Goal: Task Accomplishment & Management: Contribute content

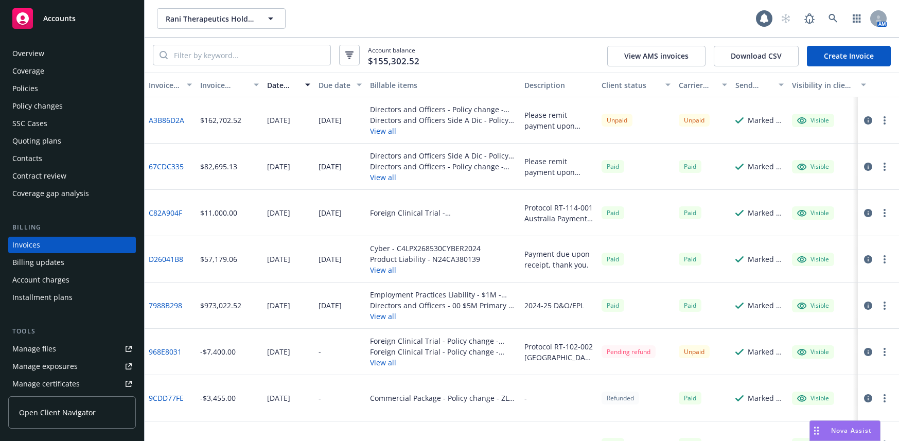
scroll to position [8, 0]
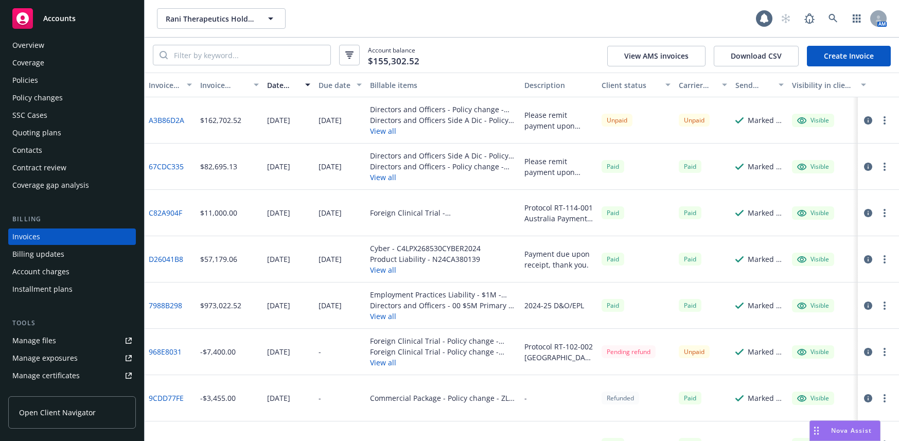
click at [55, 345] on div "Manage files" at bounding box center [34, 340] width 44 height 16
click at [832, 17] on icon at bounding box center [832, 18] width 9 height 9
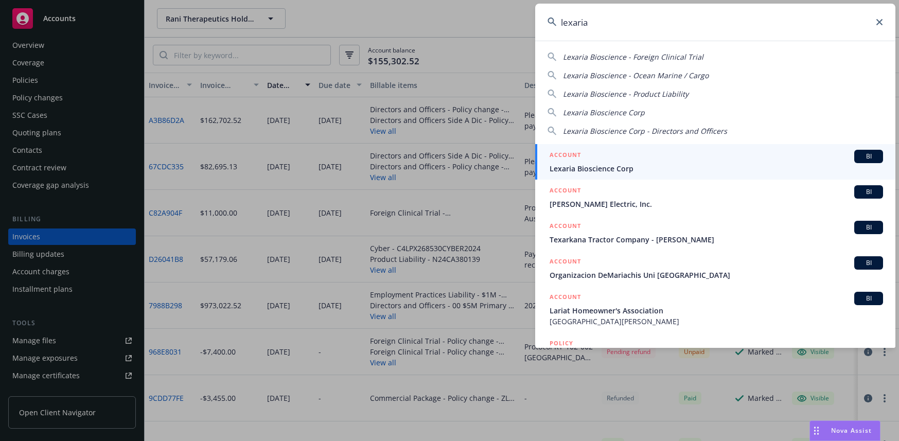
type input "lexaria"
click at [602, 164] on span "Lexaria Bioscience Corp" at bounding box center [715, 168] width 333 height 11
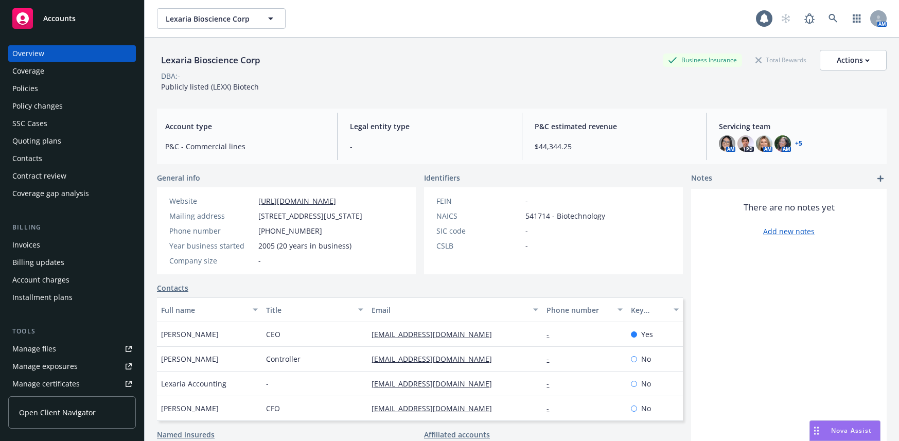
click at [32, 89] on div "Policies" at bounding box center [25, 88] width 26 height 16
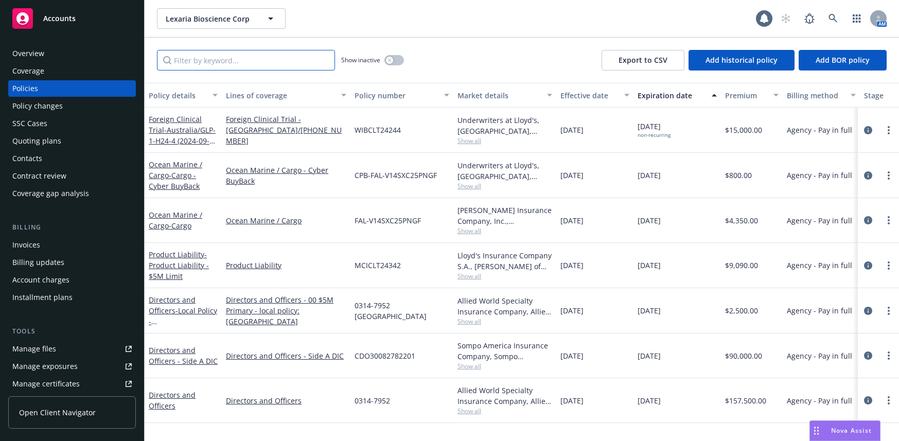
click at [199, 60] on input "Filter by keyword..." at bounding box center [246, 60] width 178 height 21
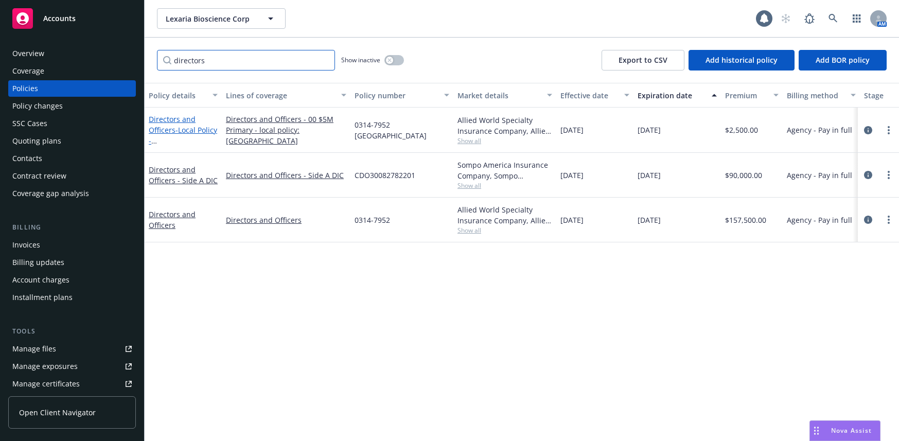
type input "directors"
click at [197, 142] on span "- Local Policy - [GEOGRAPHIC_DATA]" at bounding box center [183, 146] width 68 height 42
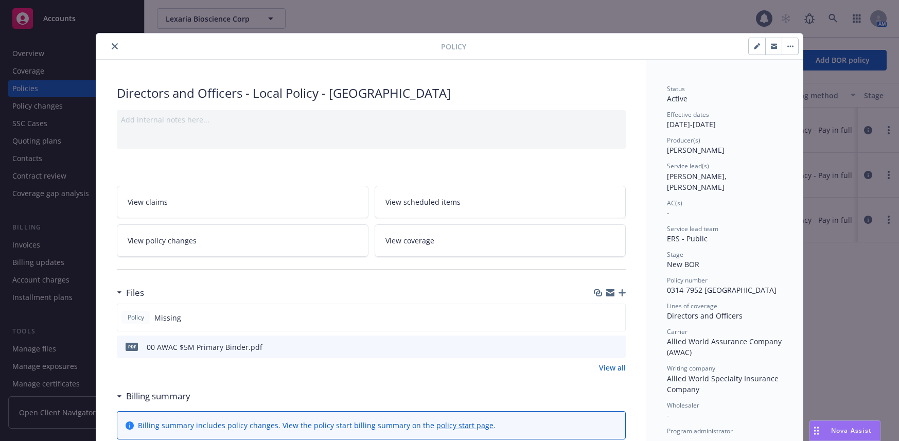
click at [618, 293] on icon "button" at bounding box center [621, 292] width 7 height 7
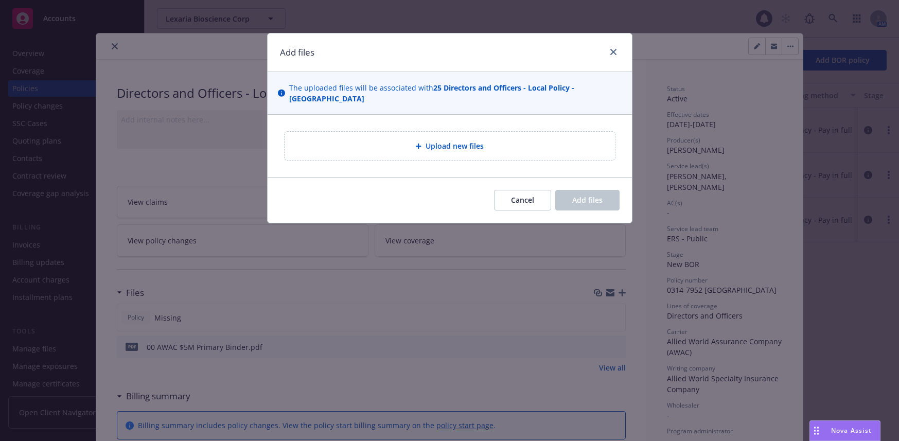
click at [472, 140] on span "Upload new files" at bounding box center [454, 145] width 58 height 11
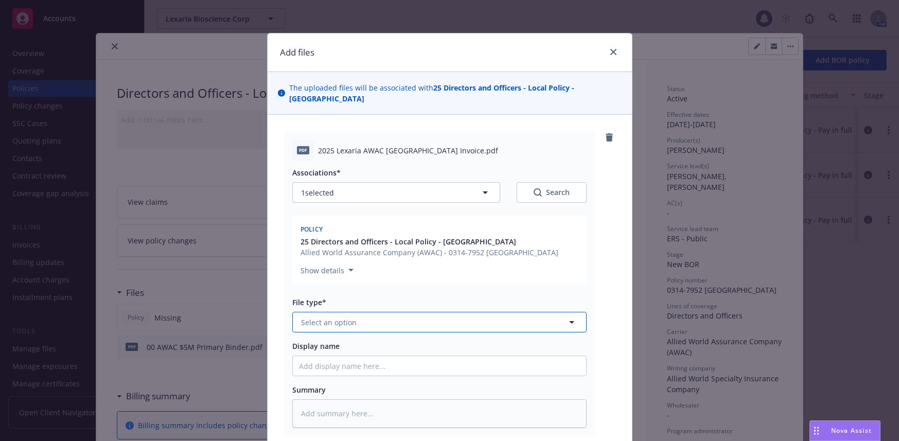
click at [328, 317] on span "Select an option" at bounding box center [329, 322] width 56 height 11
type input "inv"
click at [340, 372] on span "Invoice - Third Party" at bounding box center [338, 377] width 71 height 11
click at [351, 356] on input "Display name" at bounding box center [439, 366] width 293 height 20
type textarea "x"
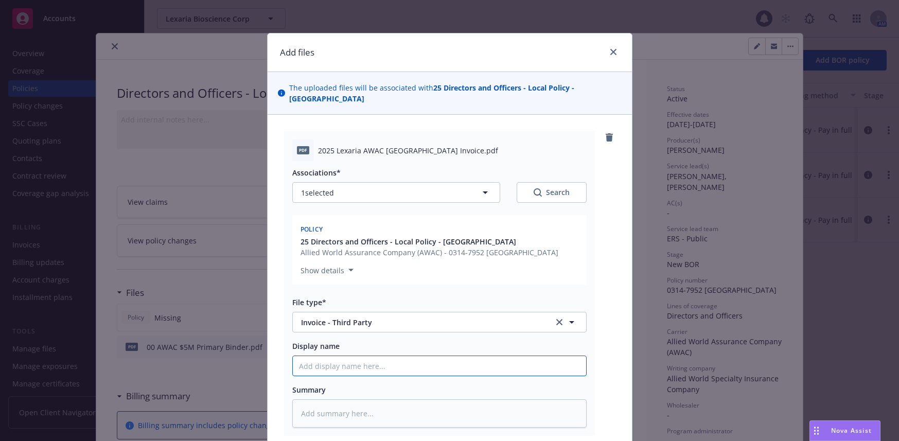
type input "2"
type textarea "x"
type input "20"
type textarea "x"
type input "202"
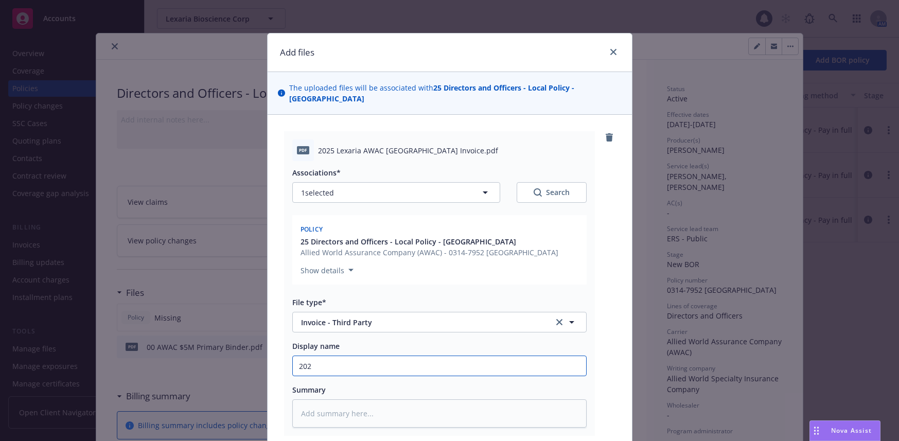
type textarea "x"
type input "2025"
type textarea "x"
type input "2025"
type textarea "x"
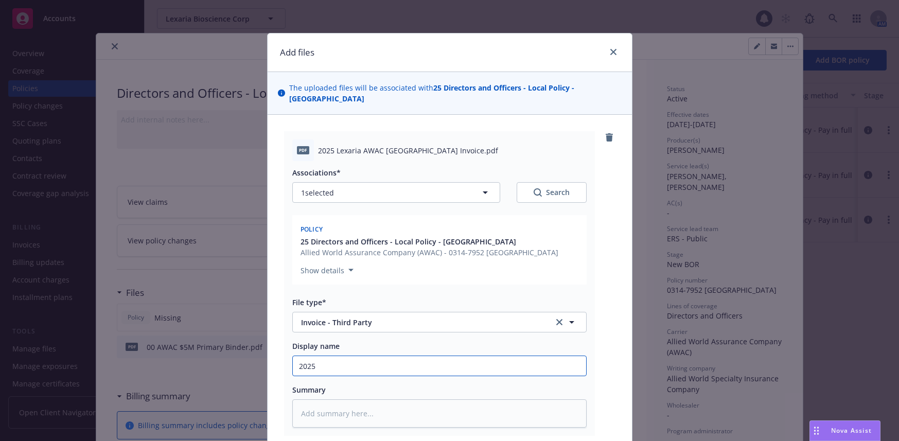
type input "2025 A"
type textarea "x"
type input "2025 AW"
type textarea "x"
type input "2025 AWA"
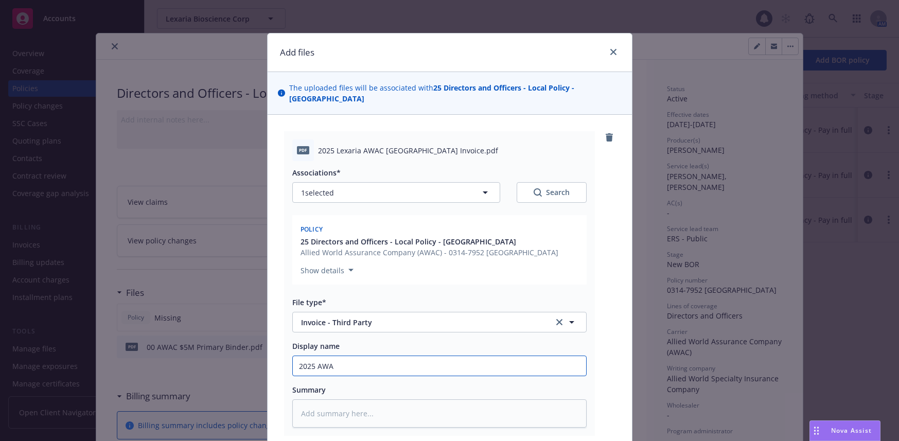
type textarea "x"
type input "2025 AWAC"
type textarea "x"
type input "2025 AWAC"
type textarea "x"
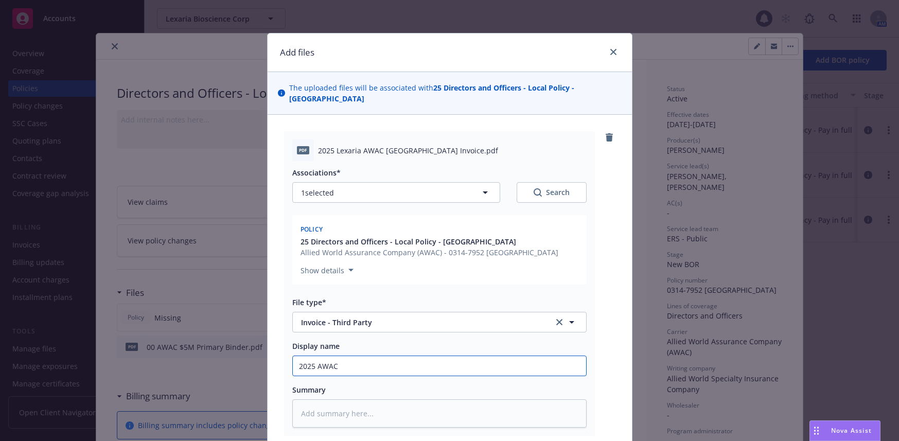
type input "2025 AWAC A"
type textarea "x"
type input "2025 AWAC Au"
type textarea "x"
type input "2025 AWAC Aus"
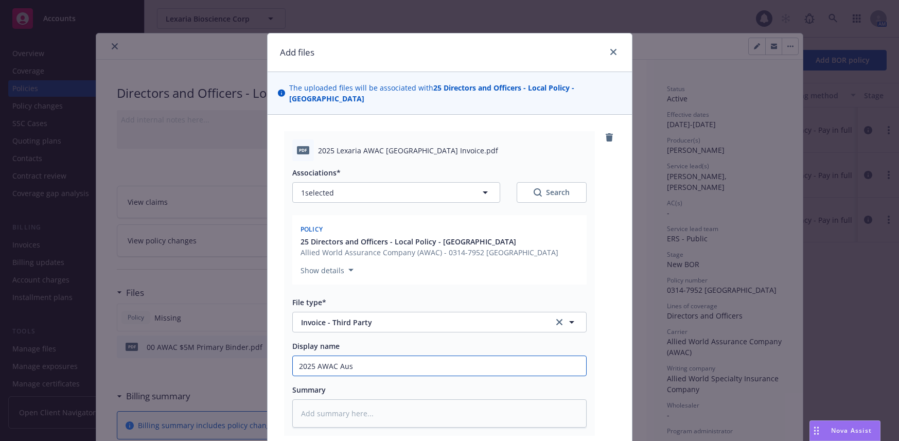
type textarea "x"
type input "2025 AWAC Aust"
type textarea "x"
type input "2025 AWAC Austr"
type textarea "x"
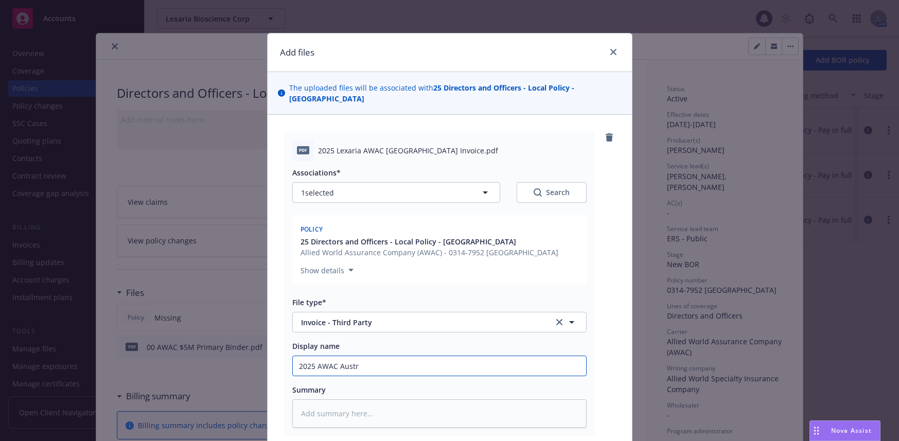
type input "2025 AWAC Austra"
type textarea "x"
type input "2025 AWAC Austral"
type textarea "x"
type input "2025 AWAC Australi"
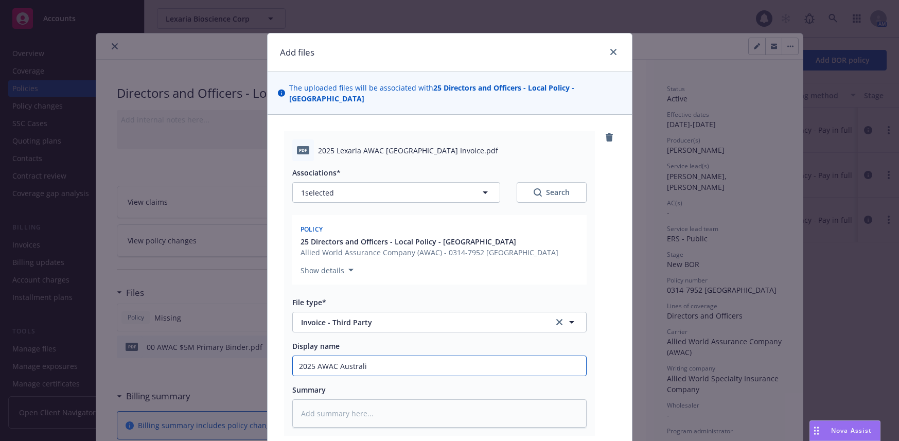
type textarea "x"
type input "2025 AWAC [GEOGRAPHIC_DATA]"
type textarea "x"
type input "2025 AWAC [GEOGRAPHIC_DATA]"
type textarea "x"
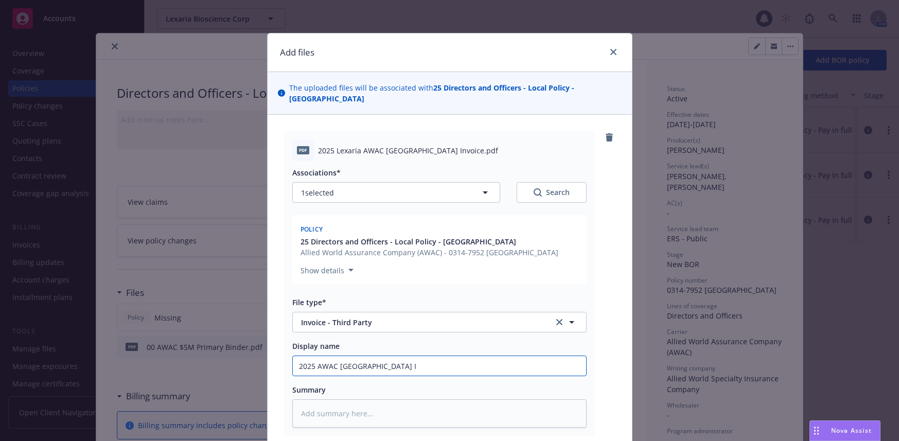
type input "2025 AWAC [GEOGRAPHIC_DATA] In"
type textarea "x"
type input "2025 AWAC [GEOGRAPHIC_DATA] Inv"
type textarea "x"
type input "2025 AWAC [GEOGRAPHIC_DATA] Invo"
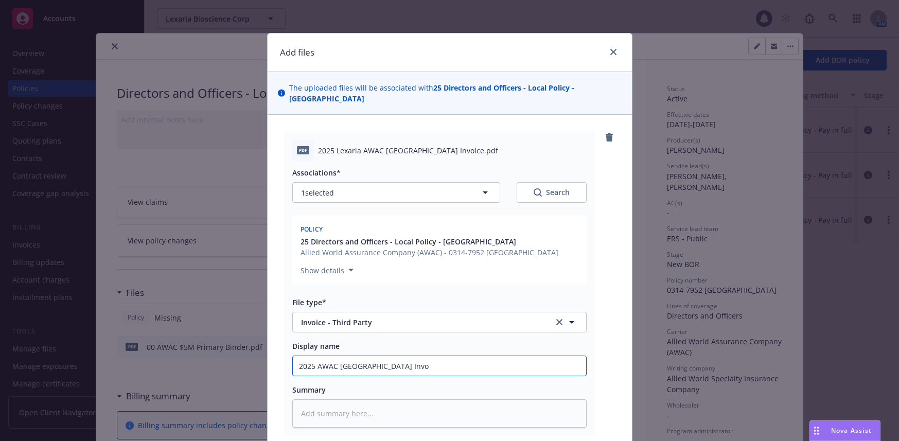
type textarea "x"
type input "2025 AWAC [GEOGRAPHIC_DATA] Invoi"
type textarea "x"
type input "2025 AWAC [GEOGRAPHIC_DATA] Invoic"
type textarea "x"
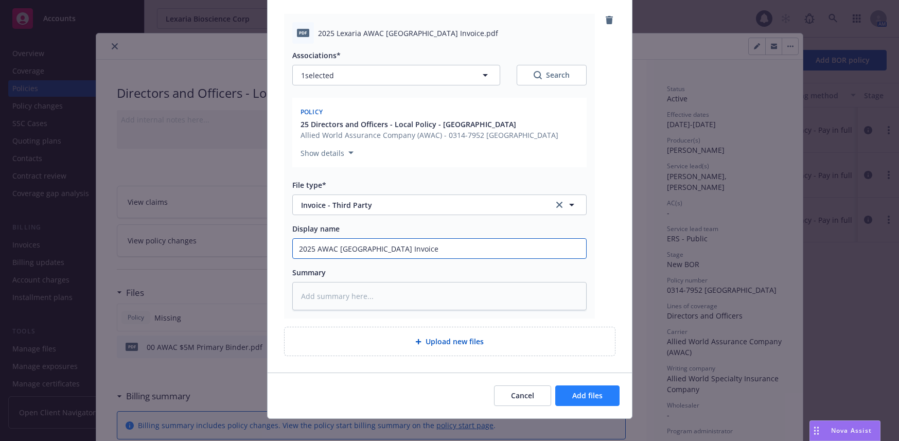
type input "2025 AWAC [GEOGRAPHIC_DATA] Invoice"
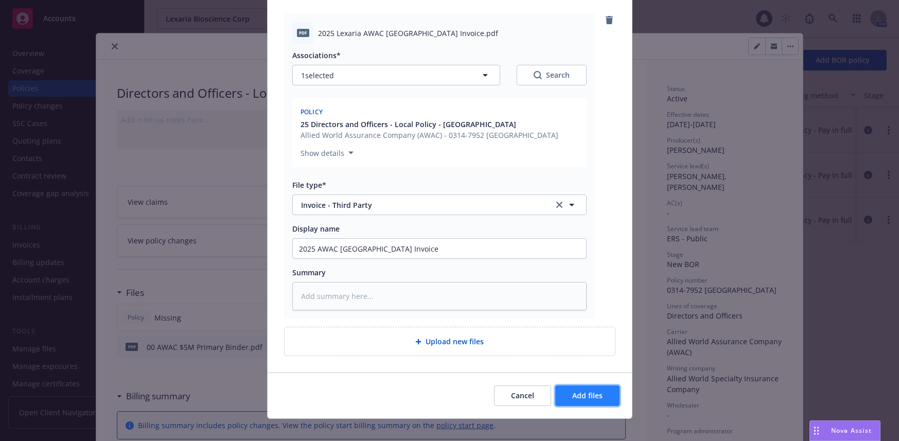
click at [585, 390] on span "Add files" at bounding box center [587, 395] width 30 height 10
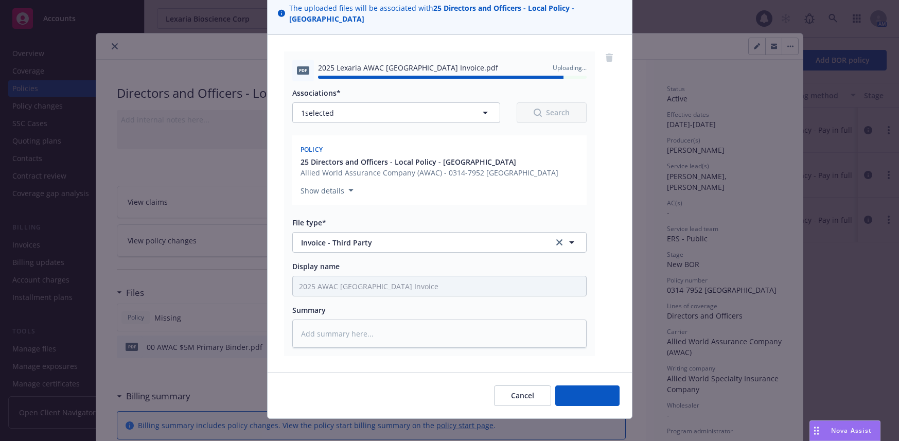
type textarea "x"
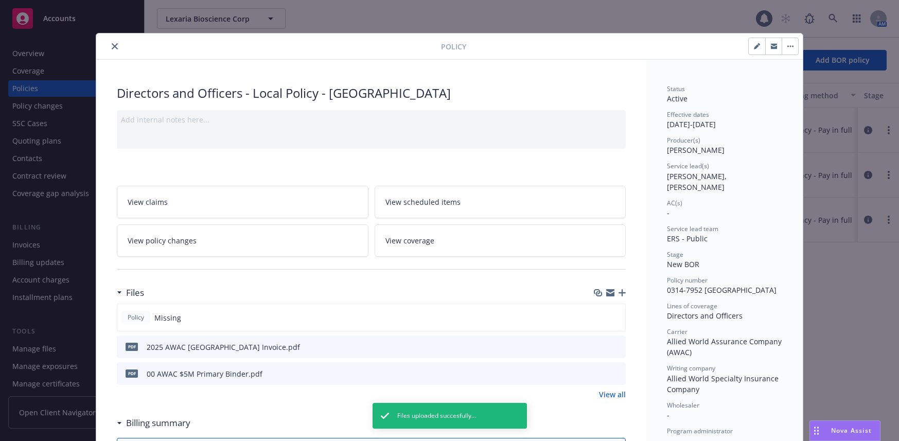
click at [112, 46] on icon "close" at bounding box center [115, 46] width 6 height 6
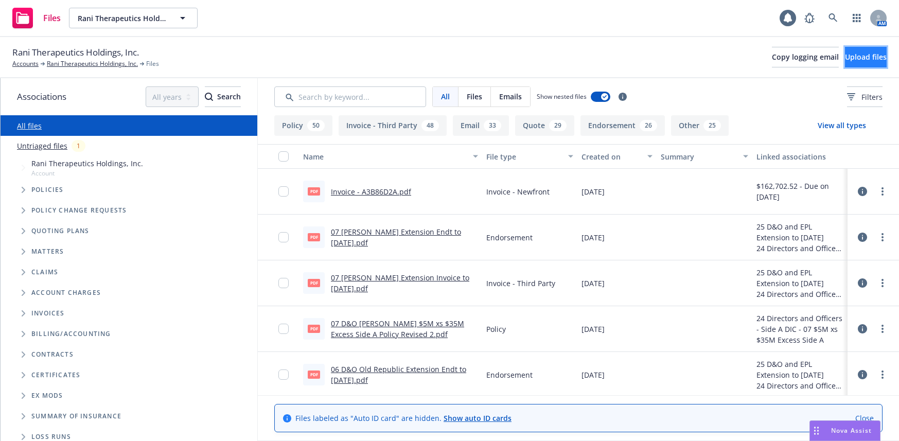
click at [845, 57] on span "Upload files" at bounding box center [866, 57] width 42 height 10
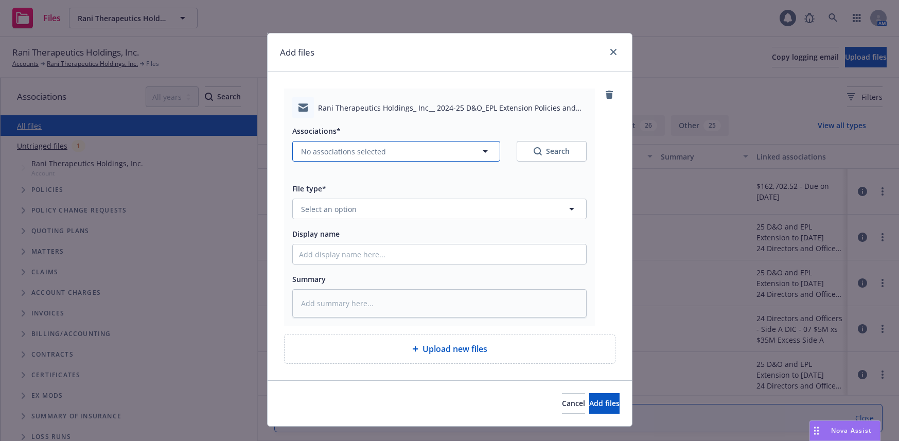
click at [343, 151] on span "No associations selected" at bounding box center [343, 151] width 85 height 11
type textarea "x"
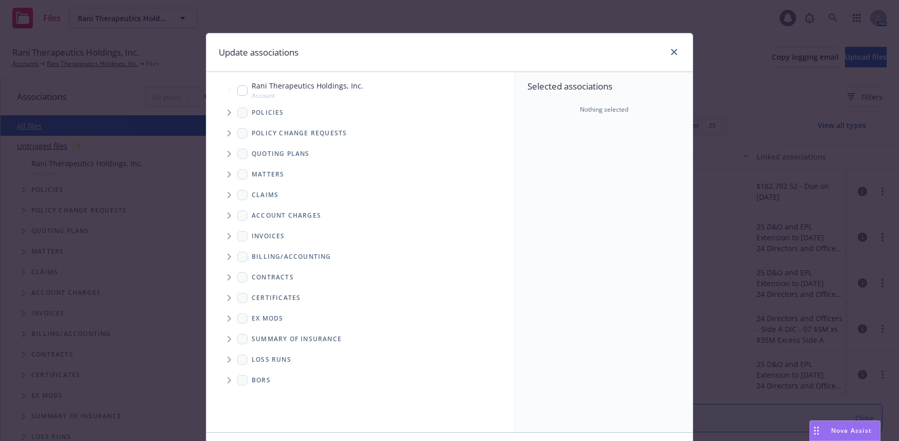
click at [227, 113] on icon "Tree Example" at bounding box center [229, 113] width 4 height 6
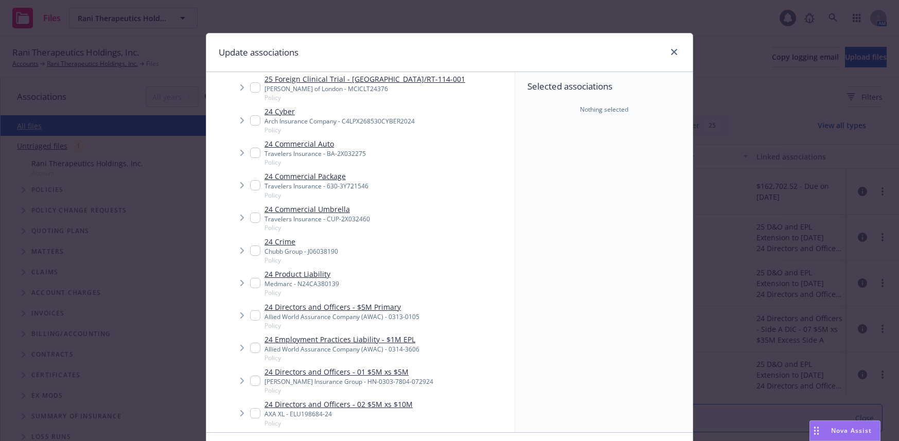
scroll to position [103, 0]
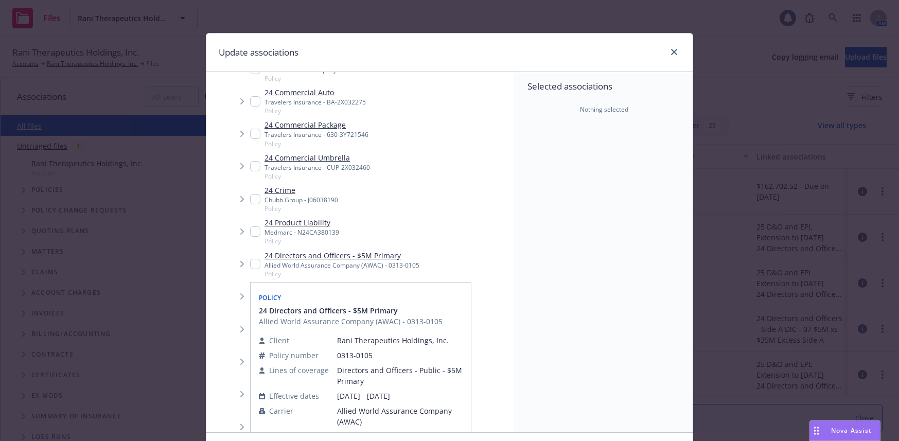
click at [250, 264] on input "Tree Example" at bounding box center [255, 264] width 10 height 10
checkbox input "true"
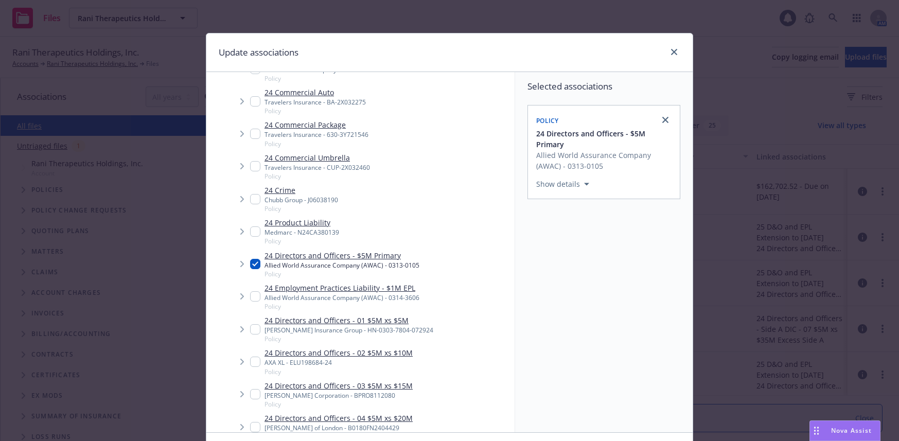
scroll to position [70, 0]
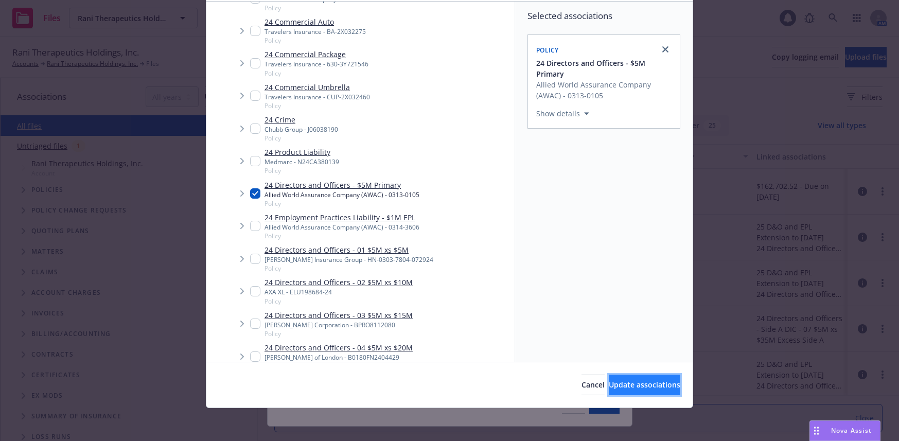
click at [645, 384] on span "Update associations" at bounding box center [645, 385] width 72 height 10
type textarea "x"
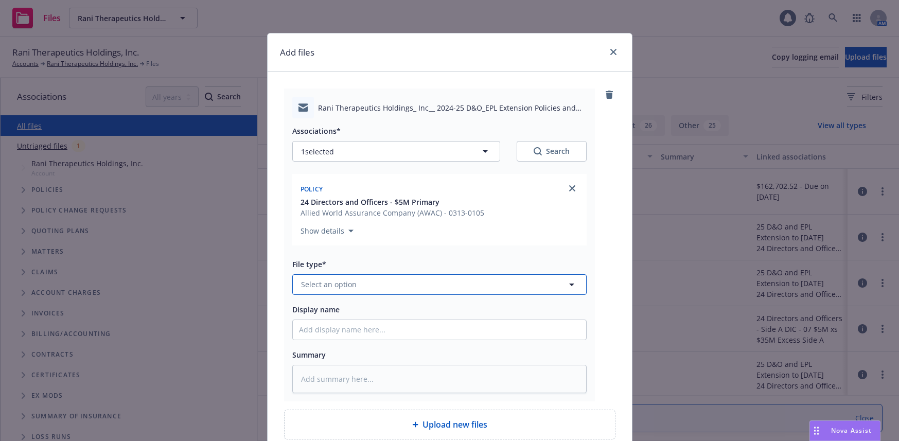
click at [335, 284] on span "Select an option" at bounding box center [329, 284] width 56 height 11
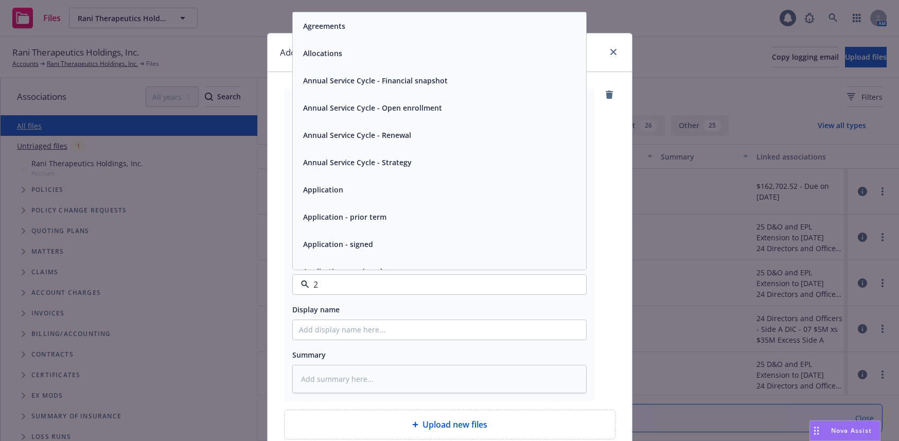
type input "20"
type textarea "x"
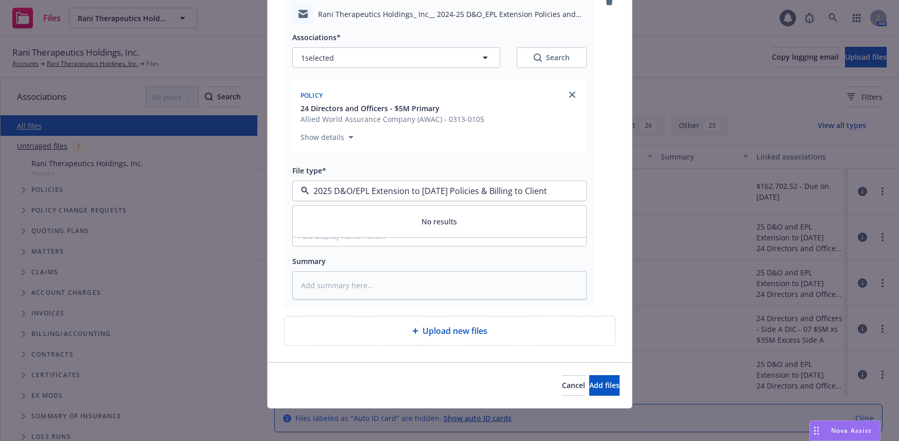
scroll to position [94, 0]
type input "2025 D&O/EPL Extension to 10/29/25 Policies & Billing to Client"
click at [592, 385] on span "Add files" at bounding box center [604, 385] width 30 height 10
type textarea "x"
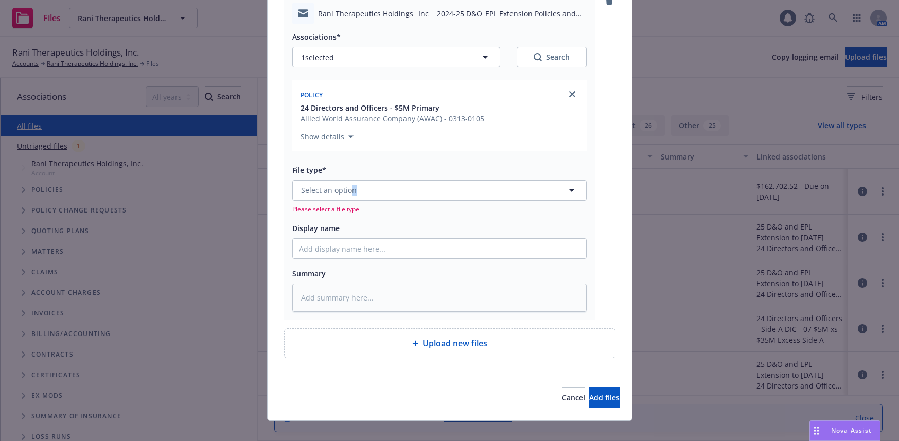
click at [350, 187] on div "File type* 2025 D&O/EPL Extension to 10/29/25 Policies & Billing to Client Sele…" at bounding box center [439, 189] width 294 height 50
click at [326, 187] on span "Select an option" at bounding box center [329, 190] width 56 height 11
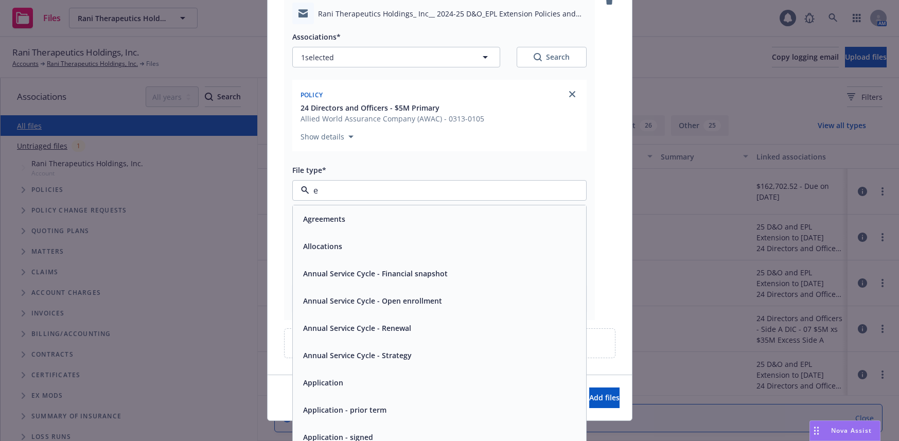
type input "em"
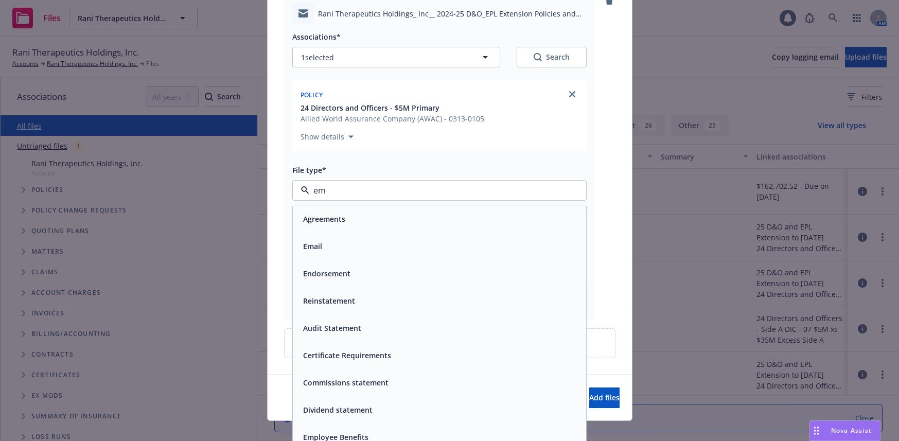
click at [317, 246] on span "Email" at bounding box center [312, 246] width 19 height 11
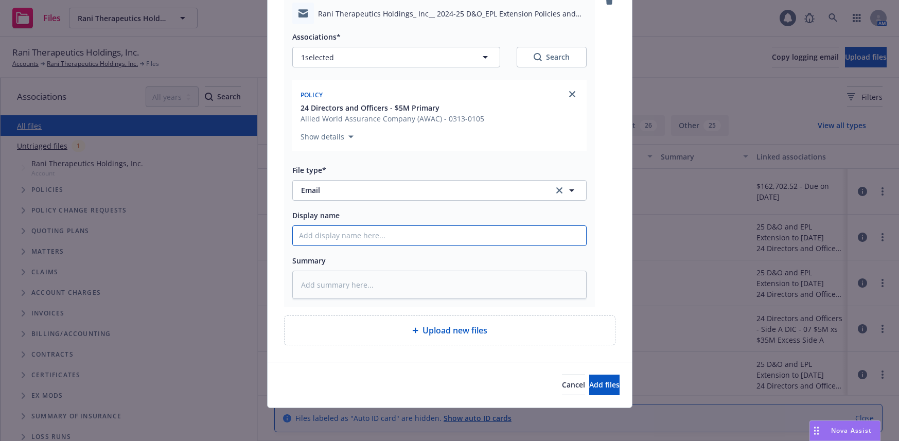
click at [343, 240] on input "Display name" at bounding box center [439, 236] width 293 height 20
type textarea "x"
type input "2"
type textarea "x"
type input "20"
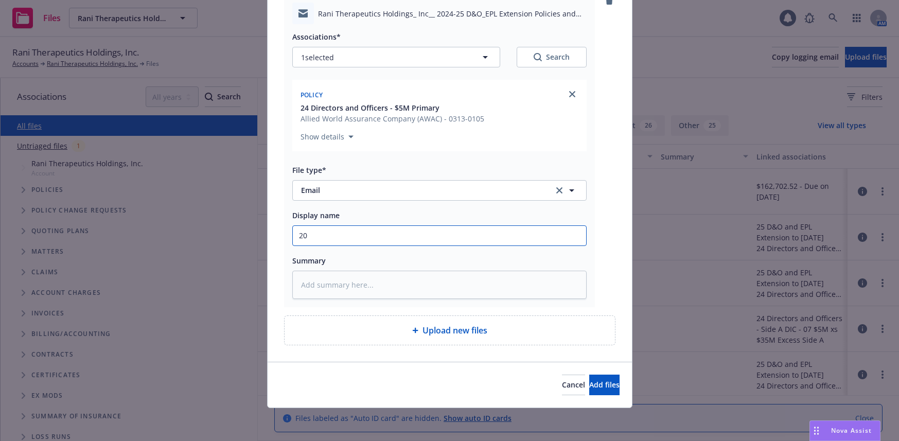
type textarea "x"
type input "202"
type textarea "x"
type input "2025"
type textarea "x"
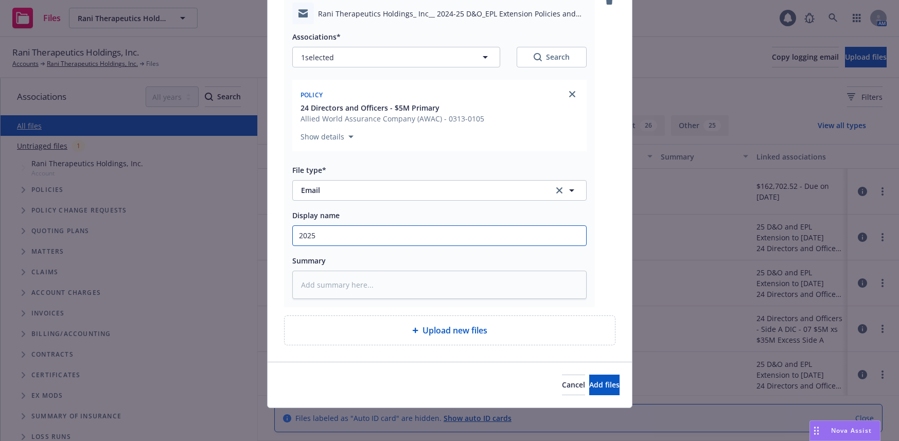
type input "2025 d"
type textarea "x"
type input "2025 d&"
type textarea "x"
type input "2025 d&O"
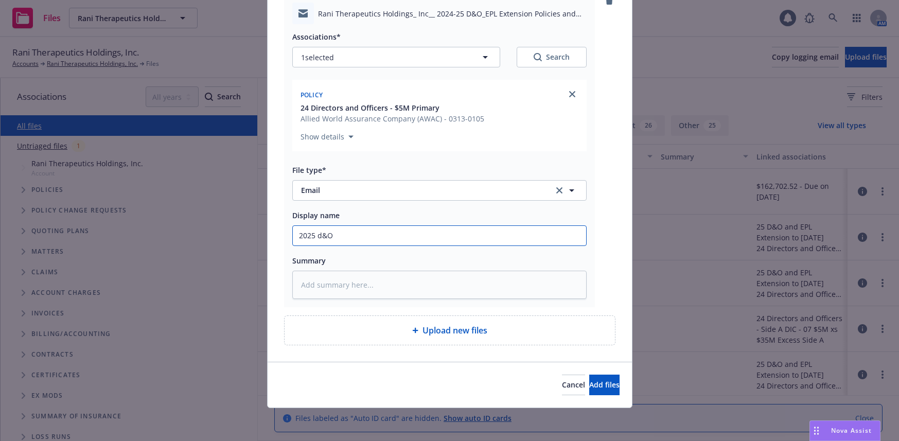
type textarea "x"
type input "2025 &O"
type textarea "x"
type input "2025 D&O"
type textarea "x"
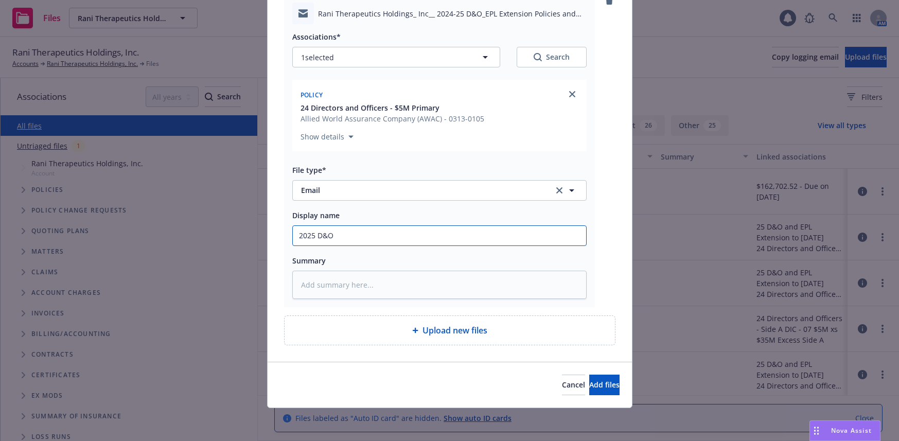
type input "2025 D&O/"
type textarea "x"
type input "2025 D&O/E"
type textarea "x"
type input "2025 D&O/EP"
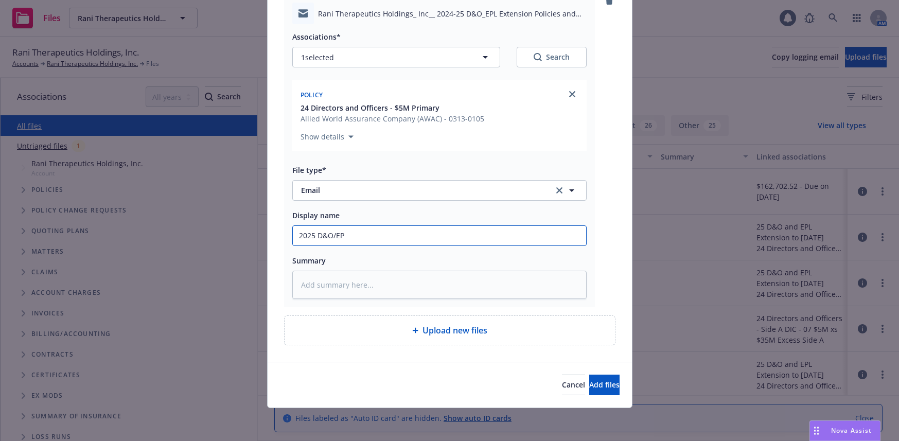
type textarea "x"
type input "2025 D&O/EPL"
type textarea "x"
type input "2025 D&O/EPL"
type textarea "x"
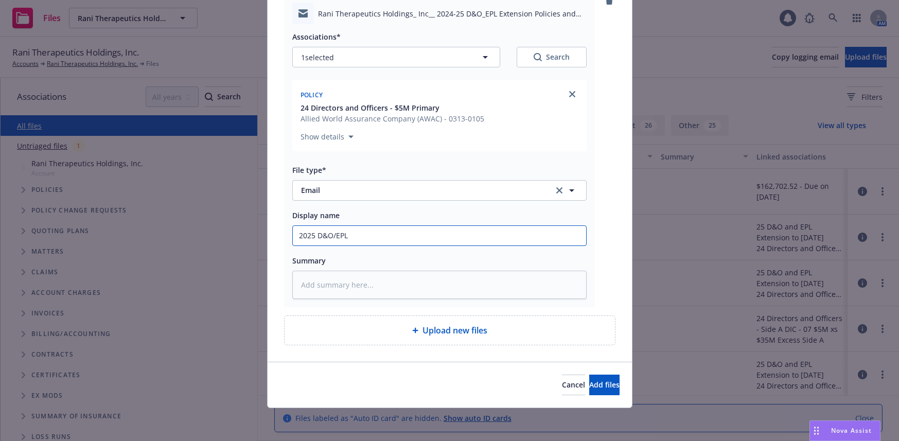
type input "2025 D&O/EPL E"
type textarea "x"
type input "2025 D&O/EPL Ex"
type textarea "x"
type input "2025 D&O/EPL Ext"
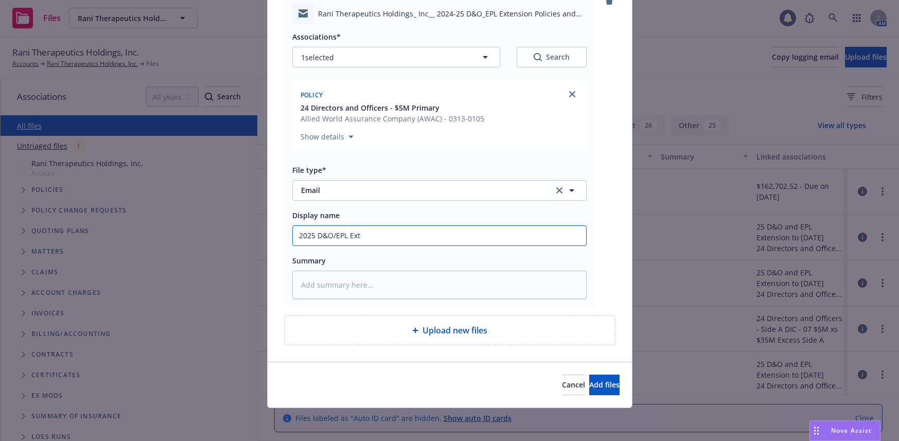
type textarea "x"
type input "2025 D&O/EPL Ext."
type textarea "x"
type input "2025 D&O/EPL Ext."
type textarea "x"
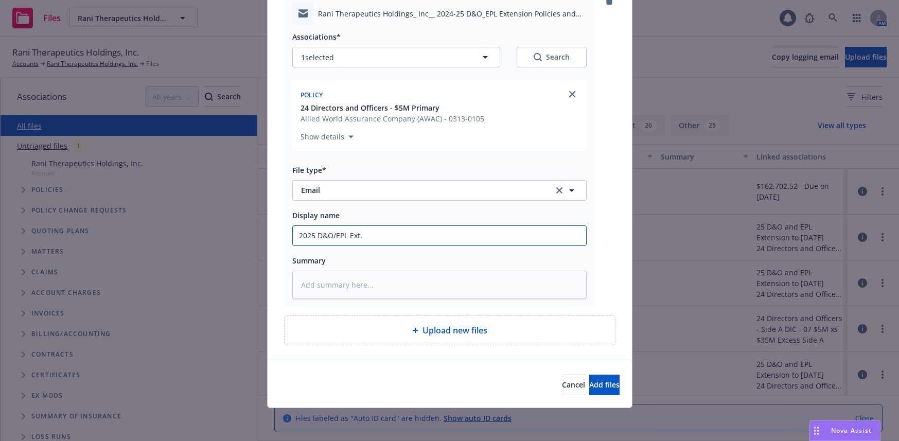
type input "2025 D&O/EPL Ext. t"
type textarea "x"
type input "2025 D&O/EPL Ext. to"
type textarea "x"
type input "2025 D&O/EPL Ext. to"
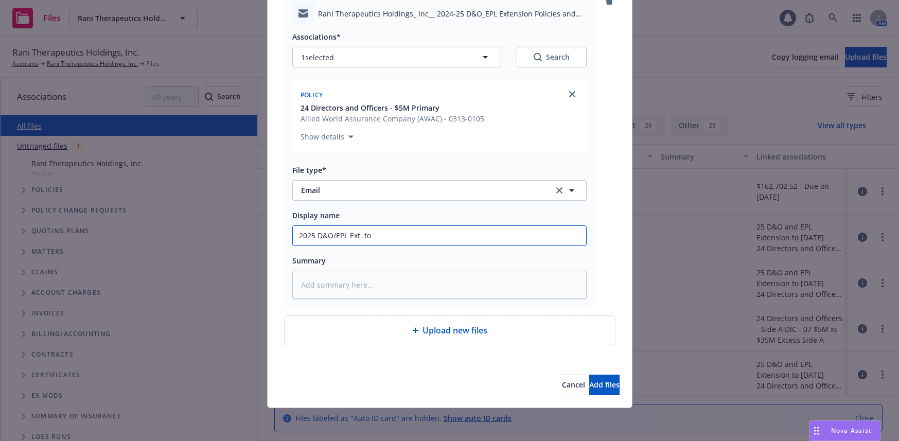
type textarea "x"
type input "2025 D&O/EPL Ext. to 1"
type textarea "x"
type input "2025 D&O/EPL Ext. to 10"
type textarea "x"
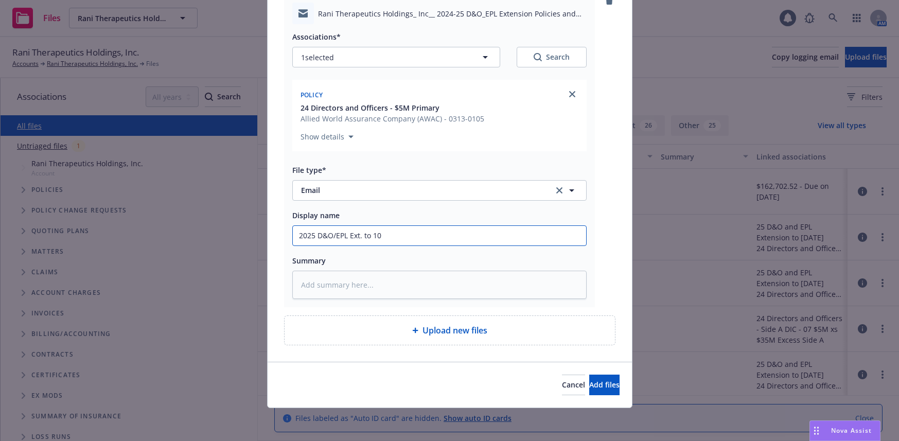
type input "2025 D&O/EPL Ext. to 10/"
type textarea "x"
type input "2025 D&O/EPL Ext. to 10/2"
type textarea "x"
type input "2025 D&O/EPL Ext. to 10/29"
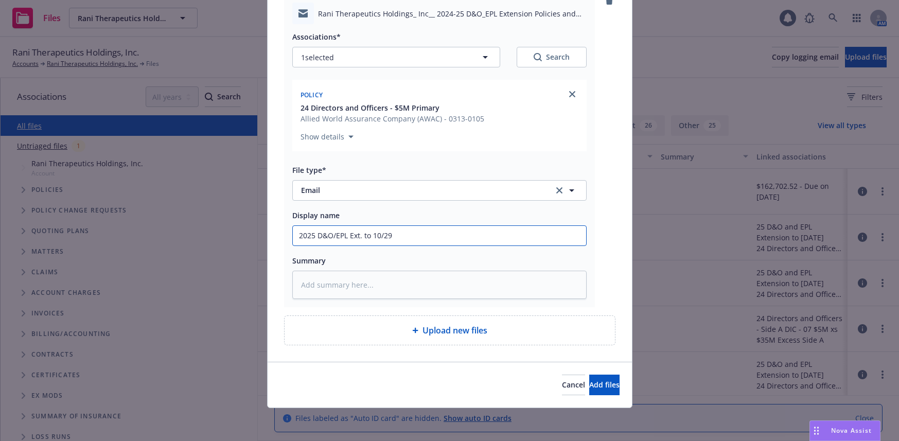
type textarea "x"
type input "2025 D&O/EPL Ext. to 10/29/"
type textarea "x"
type input "2025 D&O/EPL Ext. to 10/29/2"
type textarea "x"
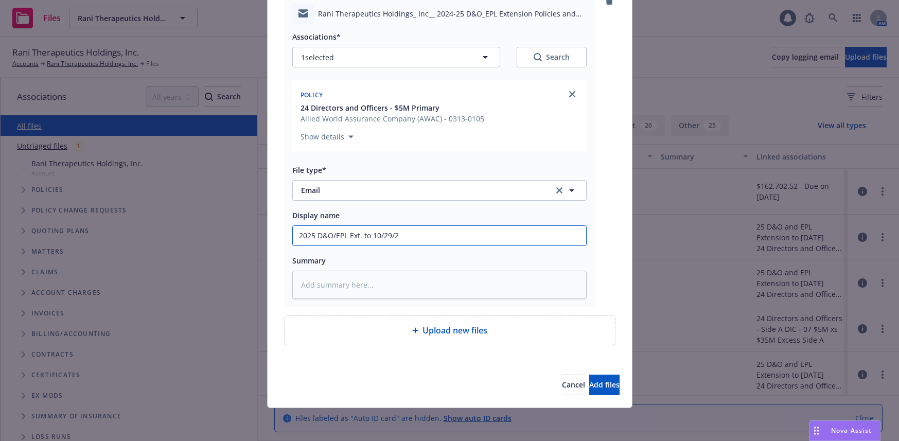
type input "2025 D&O/EPL Ext. to 10/29/25"
type textarea "x"
type input "2025 D&O/EPL Ext. to 10/29/25"
type textarea "x"
type input "2025 D&O/EPL Ext. to 10/29/25 P"
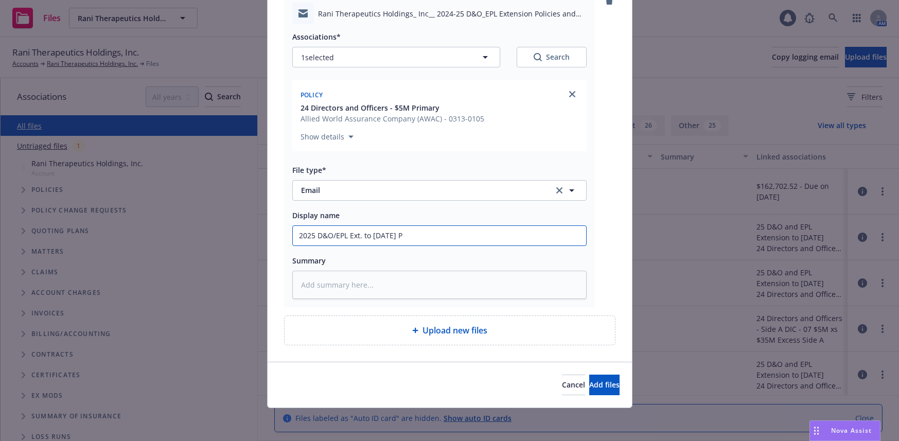
type textarea "x"
type input "2025 D&O/EPL Ext. to 10/29/25 Po"
type textarea "x"
type input "2025 D&O/EPL Ext. to 10/29/25 Pol"
type textarea "x"
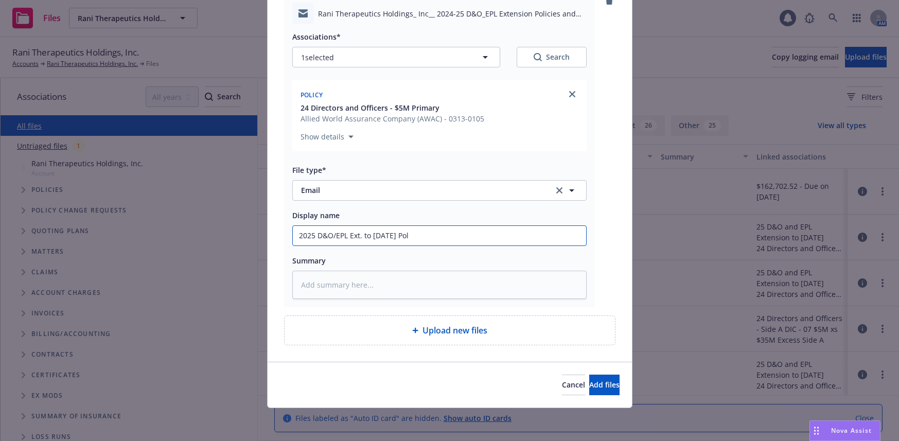
type input "2025 D&O/EPL Ext. to 10/29/25 Poli"
type textarea "x"
type input "2025 D&O/EPL Ext. to 10/29/25 Polic"
type textarea "x"
type input "2025 D&O/EPL Ext. to 10/29/25 Polici"
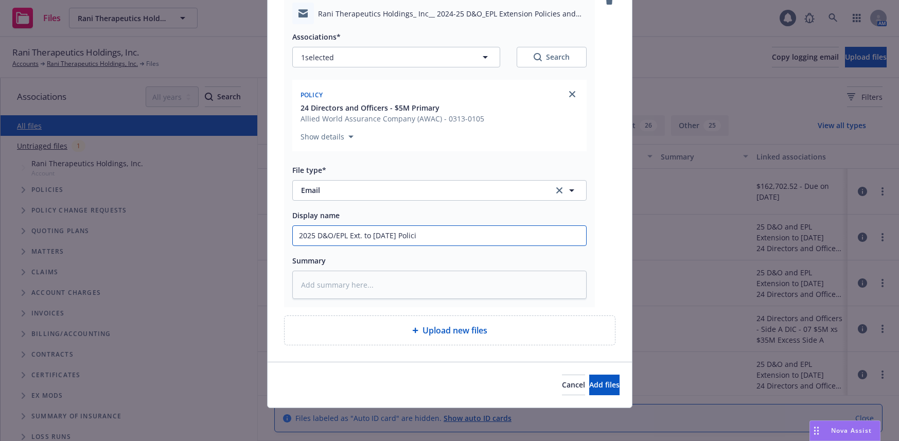
type textarea "x"
type input "2025 D&O/EPL Ext. to 10/29/25 Policie"
type textarea "x"
type input "2025 D&O/EPL Ext. to 10/29/25 Policies"
type textarea "x"
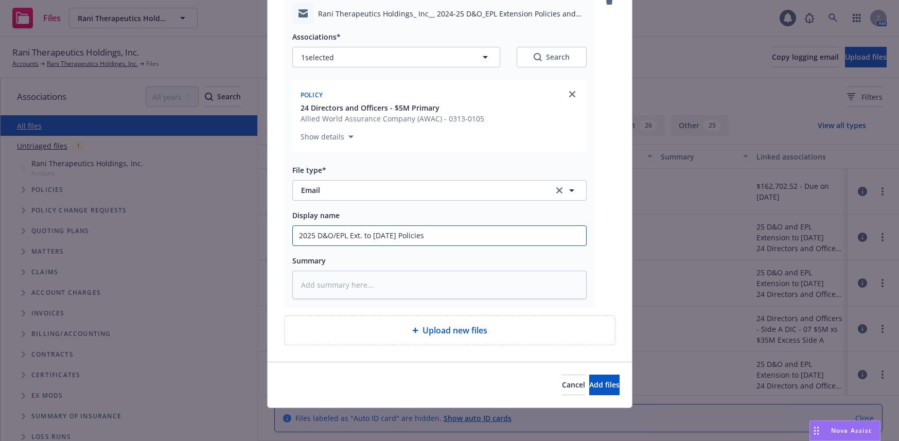
type input "2025 D&O/EPL Ext. to 10/29/25 Policies/"
type textarea "x"
type input "2025 D&O/EPL Ext. to 10/29/25 Policies/B"
type textarea "x"
type input "2025 D&O/EPL Ext. to 10/29/25 Policies/Bi"
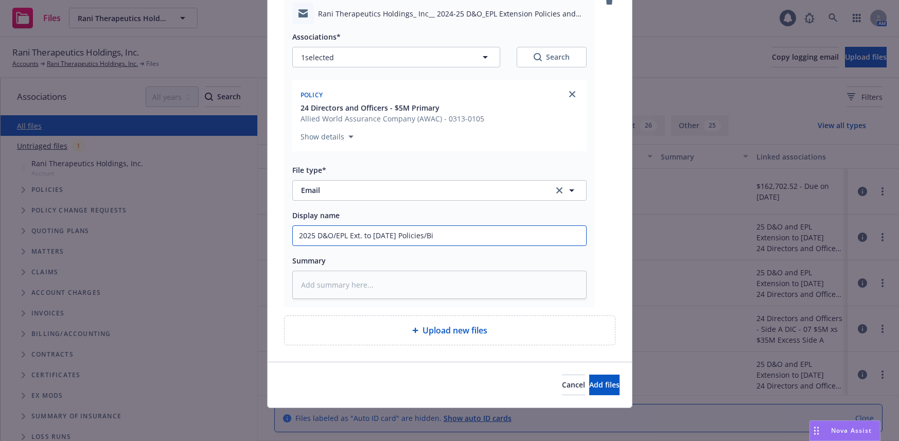
type textarea "x"
type input "2025 D&O/EPL Ext. to 10/29/25 Policies/Bil"
type textarea "x"
type input "2025 D&O/EPL Ext. to 10/29/25 Policies/Bill"
type textarea "x"
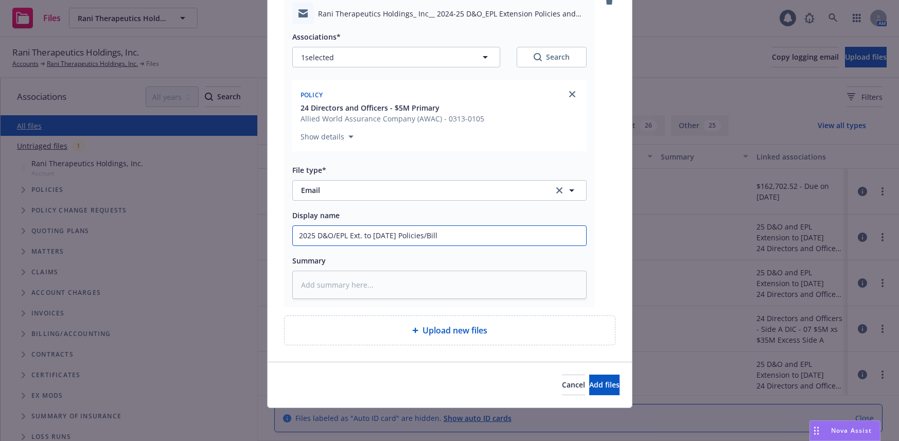
type input "2025 D&O/EPL Ext. to 10/29/25 Policies/Billi"
type textarea "x"
type input "2025 D&O/EPL Ext. to 10/29/25 Policies/Billin"
type textarea "x"
type input "2025 D&O/EPL Ext. to 10/29/25 Policies/Billing"
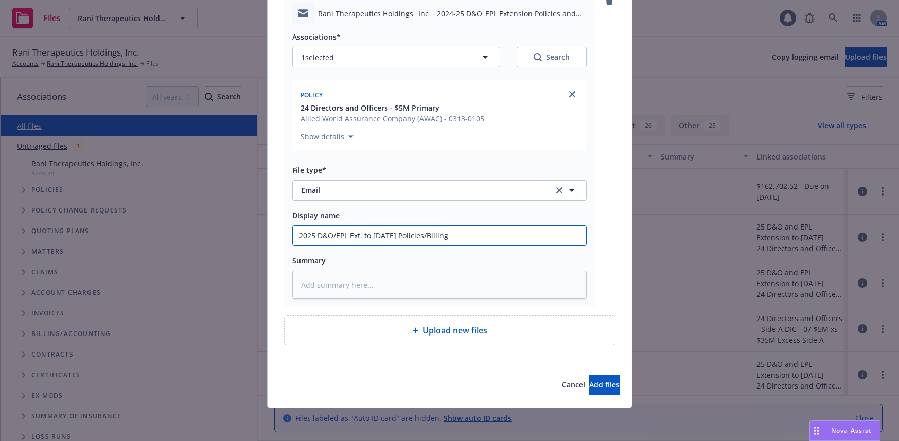
type textarea "x"
type input "2025 D&O/EPL Ext. to 10/29/25 Policies/Billing"
type textarea "x"
type input "2025 D&O/EPL Ext. to 10/29/25 Policies/Billing t"
type textarea "x"
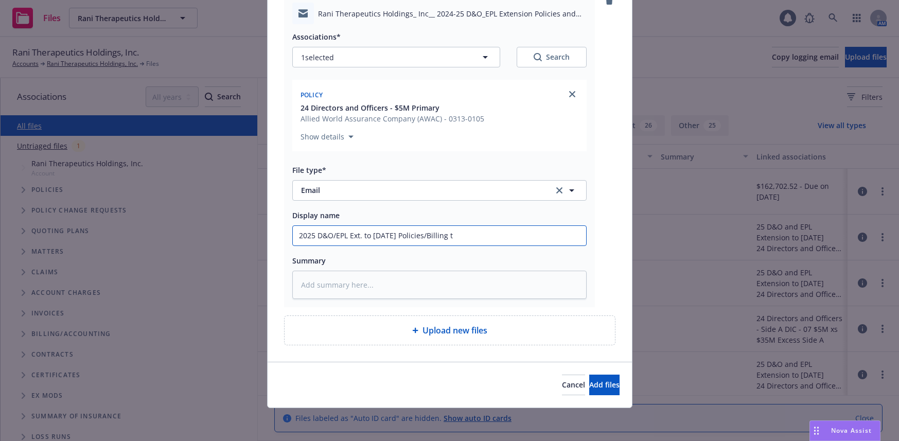
type input "2025 D&O/EPL Ext. to 10/29/25 Policies/Billing to"
type textarea "x"
type input "2025 D&O/EPL Ext. to 10/29/25 Policies/Billing to"
type textarea "x"
type input "2025 D&O/EPL Ext. to 10/29/25 Policies/Billing to C"
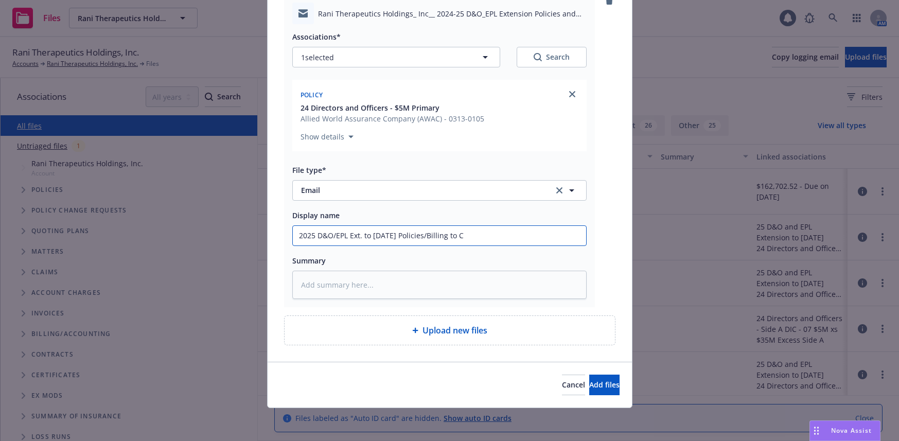
type textarea "x"
type input "2025 D&O/EPL Ext. to 10/29/25 Policies/Billing to Cl"
type textarea "x"
type input "2025 D&O/EPL Ext. to 10/29/25 Policies/Billing to Cli"
type textarea "x"
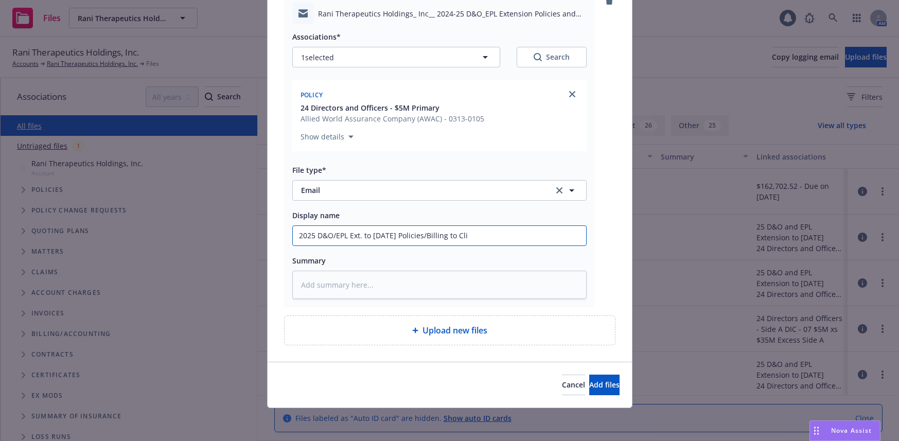
type input "2025 D&O/EPL Ext. to 10/29/25 Policies/Billing to Clie"
type textarea "x"
type input "2025 D&O/EPL Ext. to 10/29/25 Policies/Billing to Clien"
type textarea "x"
type input "2025 D&O/EPL Ext. to 10/29/25 Policies/Billing to Client"
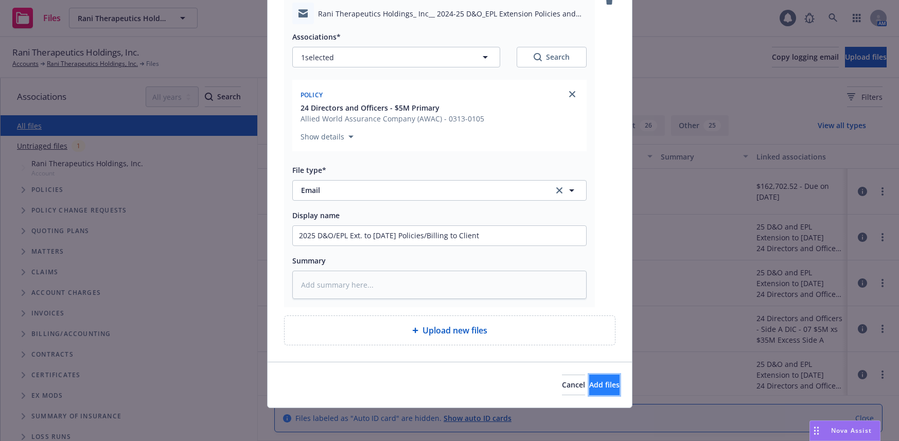
click at [589, 385] on span "Add files" at bounding box center [604, 385] width 30 height 10
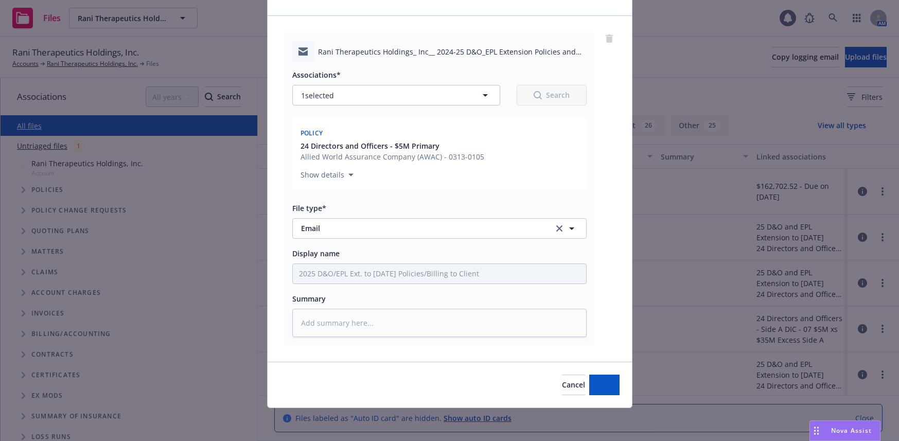
scroll to position [56, 0]
type textarea "x"
